Goal: Obtain resource: Obtain resource

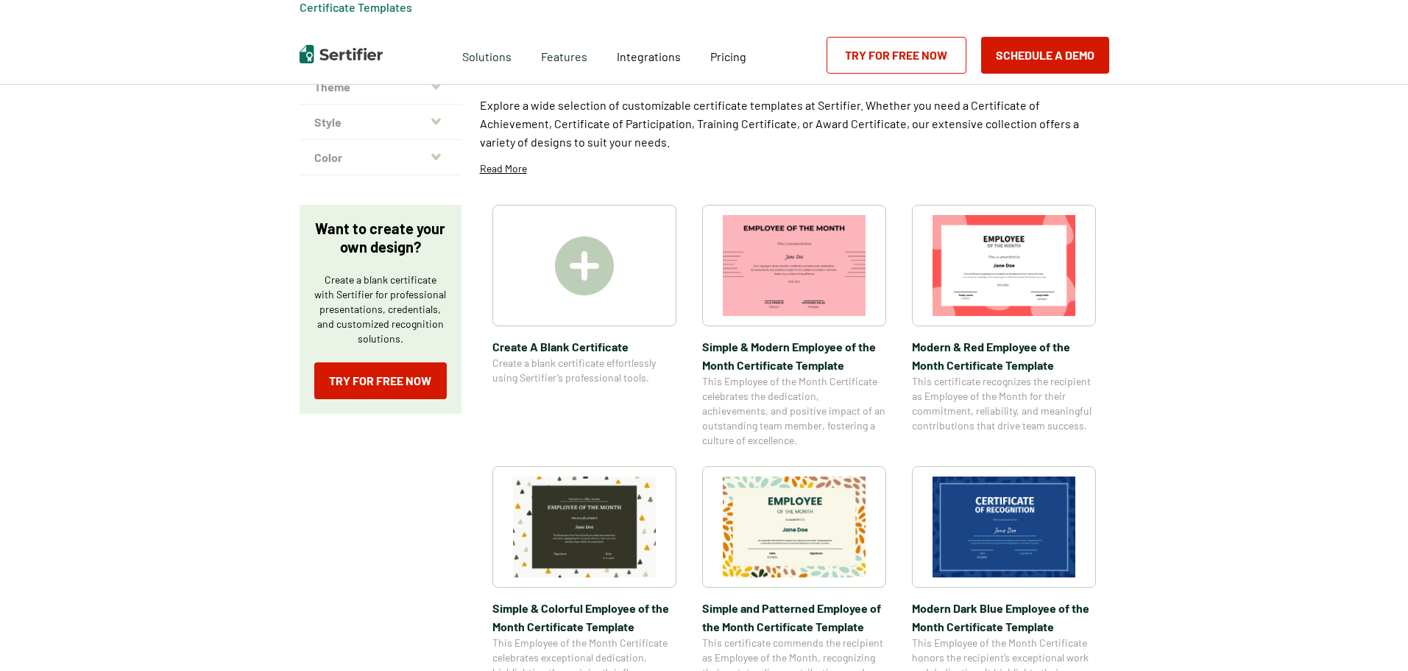
scroll to position [147, 0]
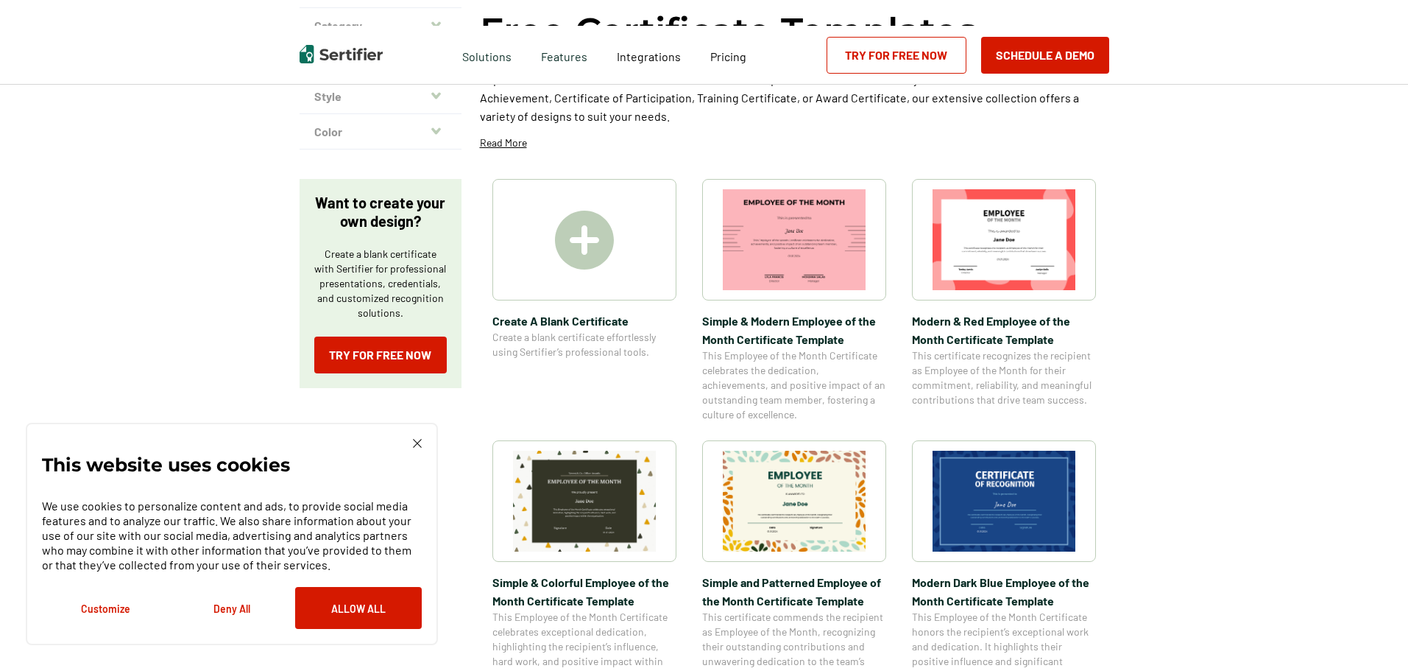
click at [1025, 512] on img at bounding box center [1004, 501] width 143 height 101
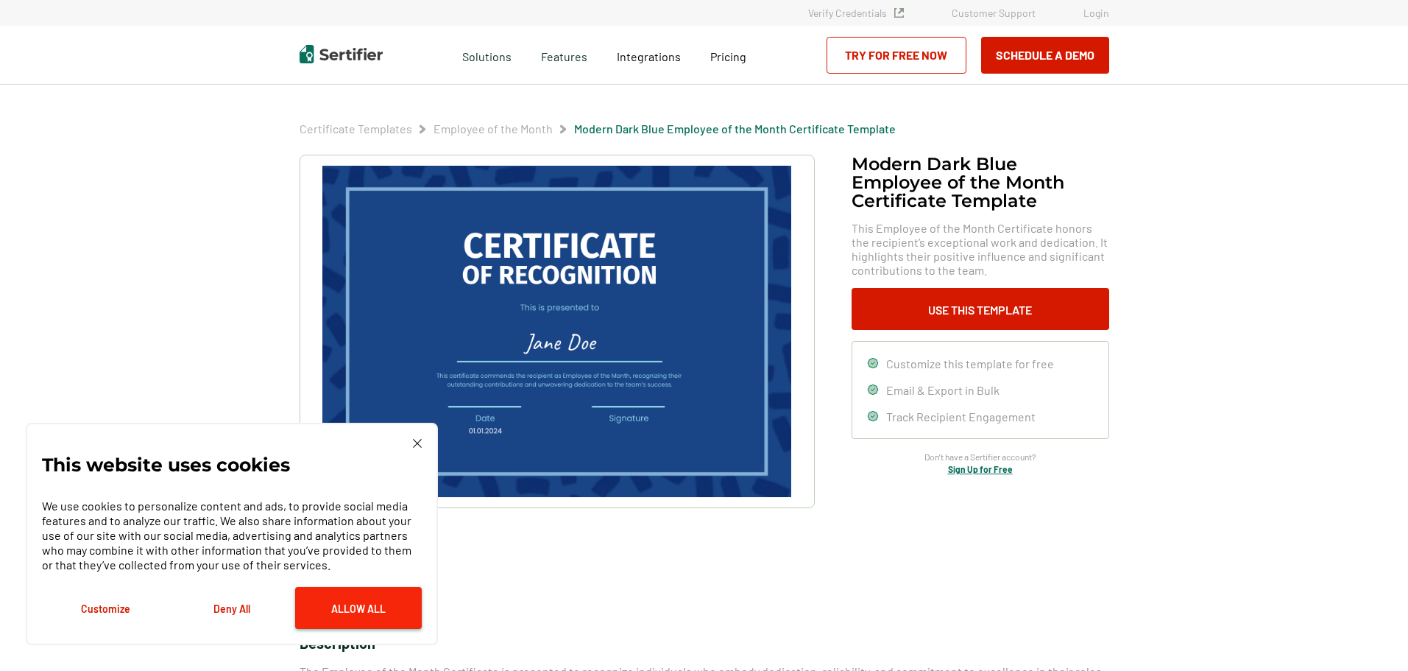
click at [330, 613] on button "Allow All" at bounding box center [358, 608] width 127 height 42
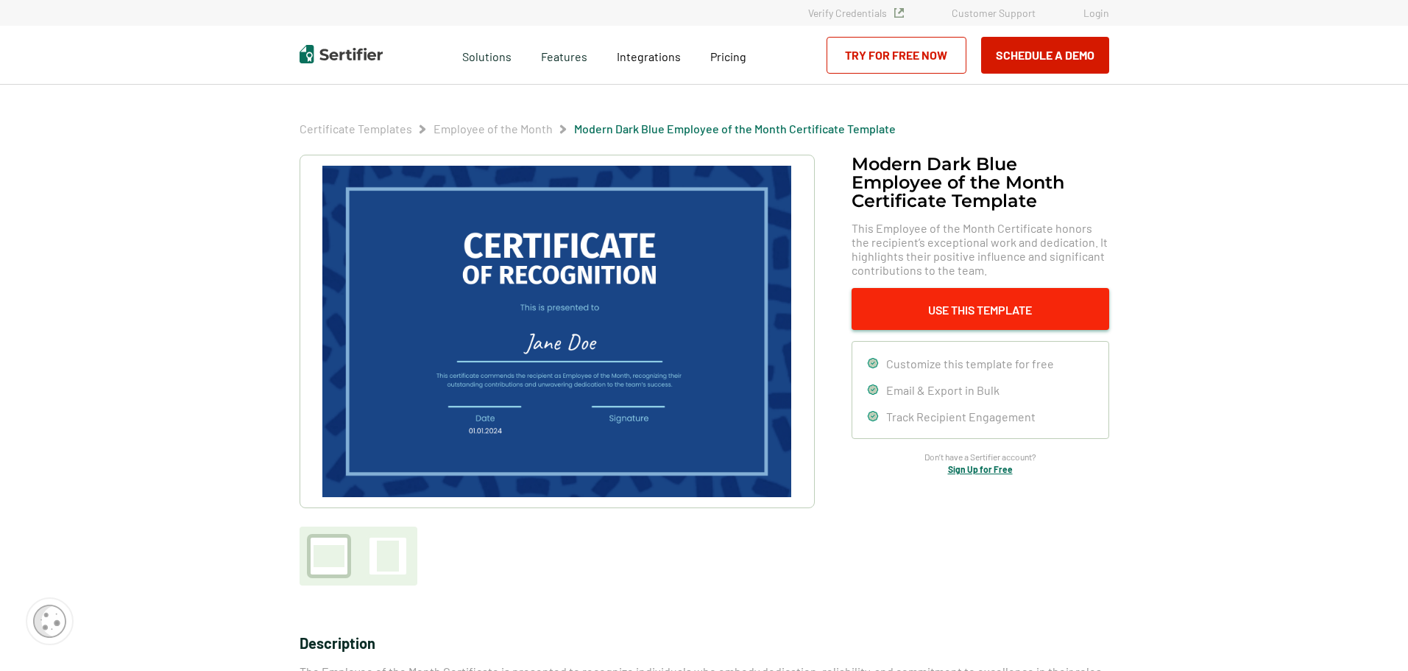
click at [943, 306] on button "Use This Template" at bounding box center [981, 309] width 258 height 42
